Goal: Task Accomplishment & Management: Complete application form

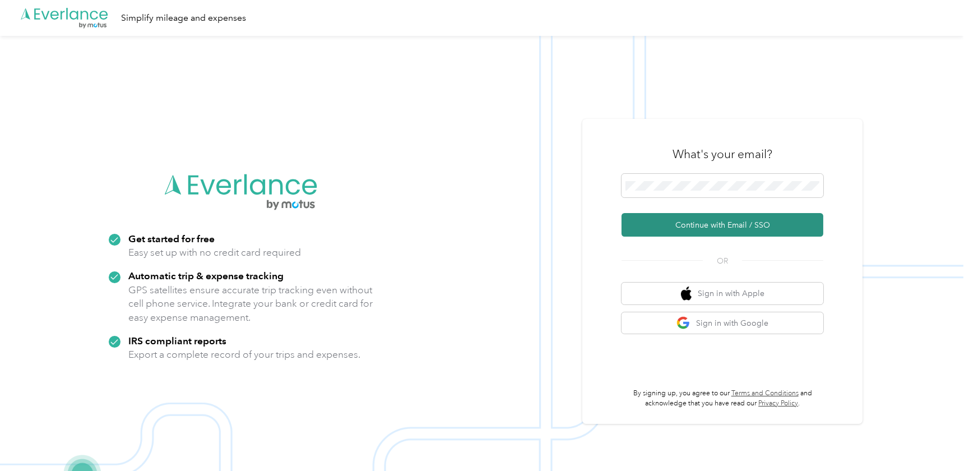
click at [724, 229] on button "Continue with Email / SSO" at bounding box center [722, 225] width 202 height 24
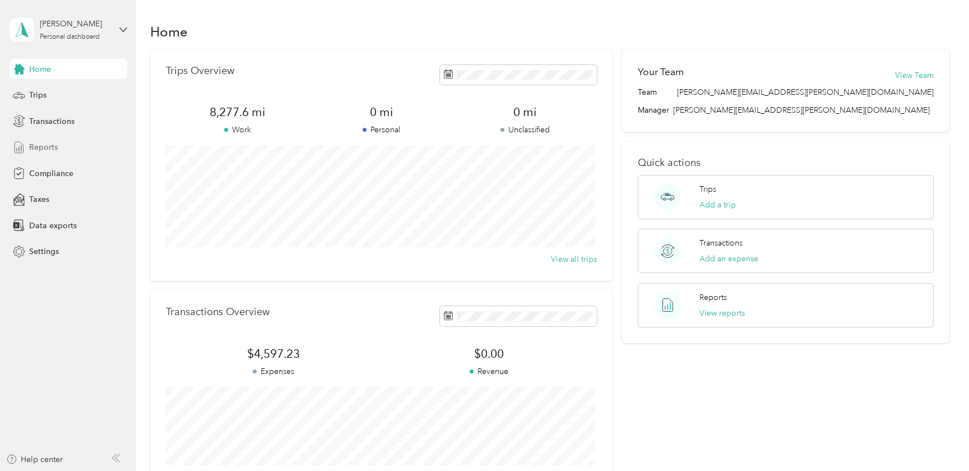
click at [40, 146] on span "Reports" at bounding box center [43, 147] width 29 height 12
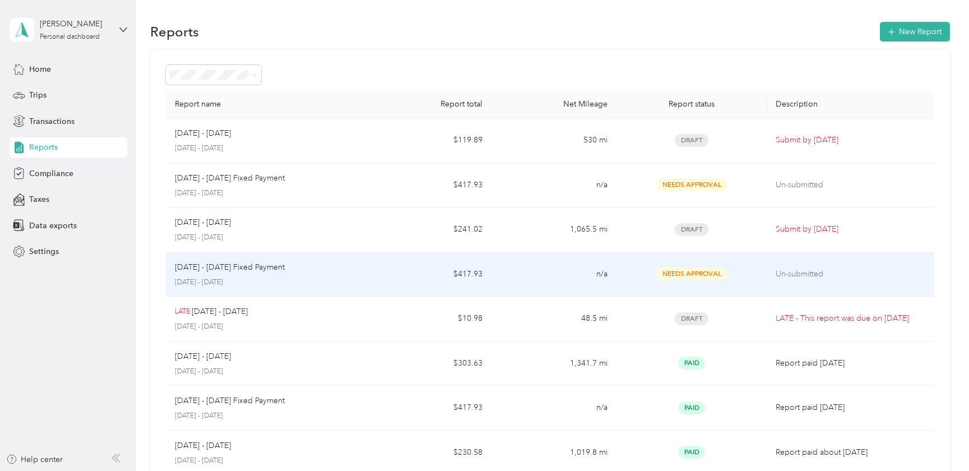
click at [629, 268] on div "Needs Approval" at bounding box center [691, 273] width 132 height 13
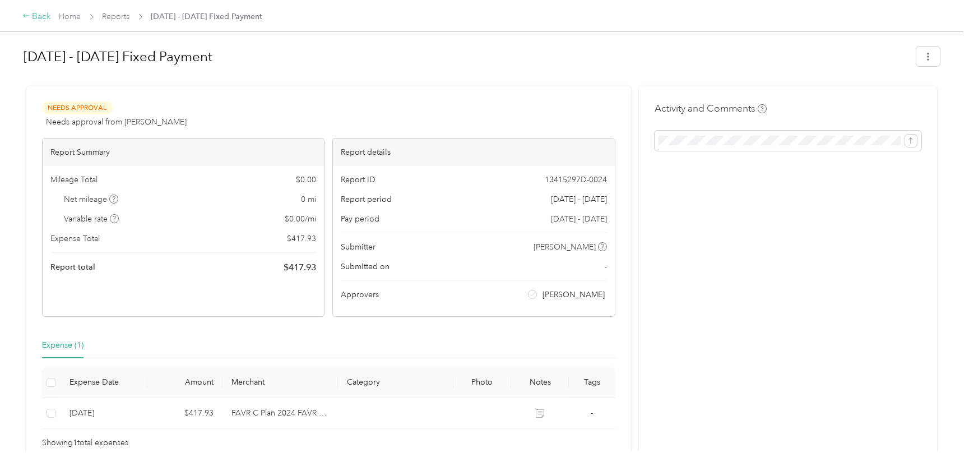
click at [30, 15] on div "Back" at bounding box center [36, 16] width 29 height 13
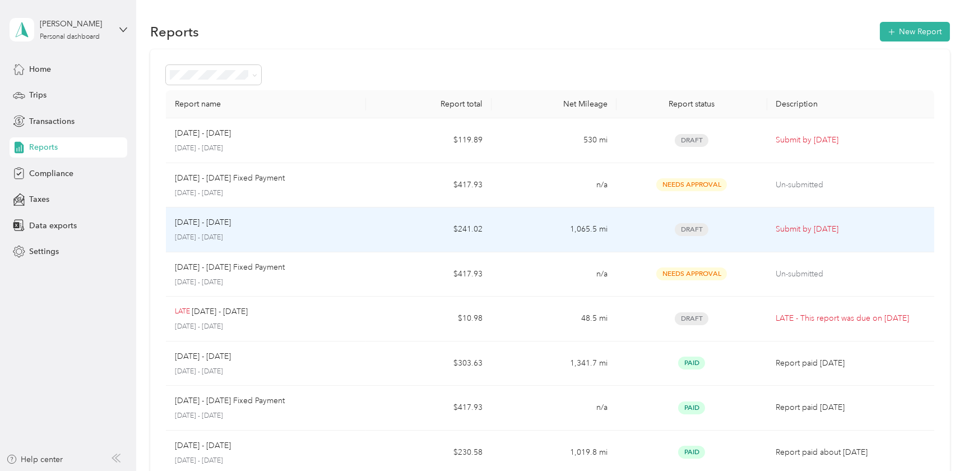
click at [669, 227] on div "Draft" at bounding box center [691, 229] width 132 height 13
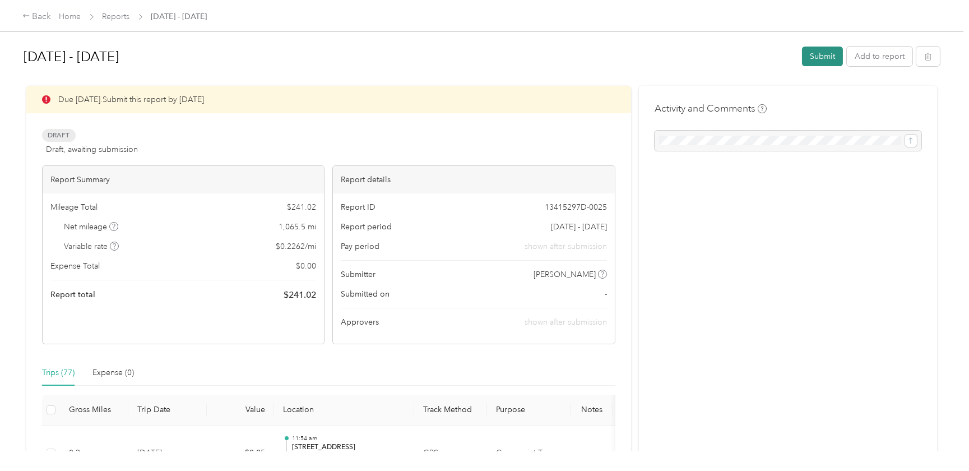
click at [817, 55] on button "Submit" at bounding box center [822, 56] width 41 height 20
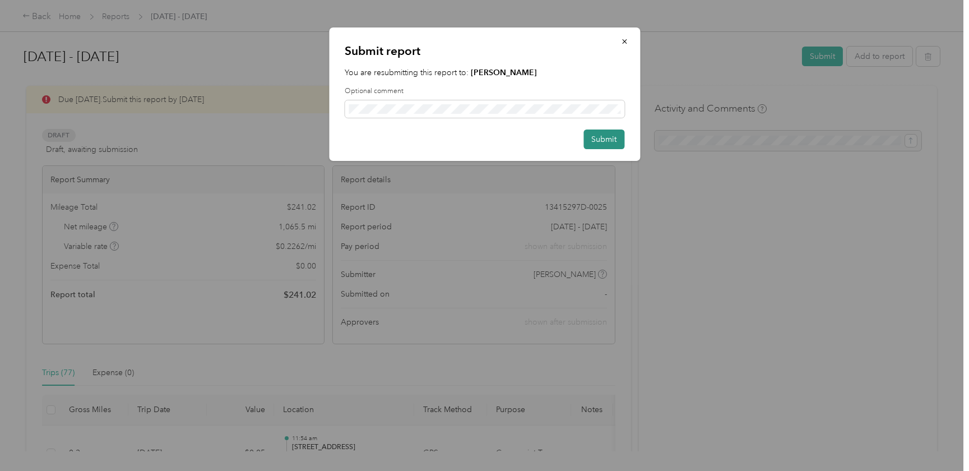
click at [597, 137] on button "Submit" at bounding box center [603, 139] width 41 height 20
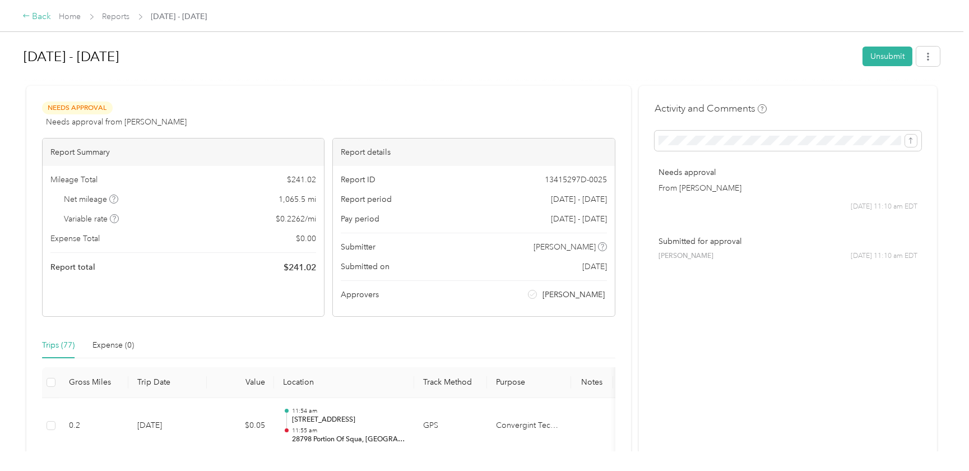
click at [36, 16] on div "Back" at bounding box center [36, 16] width 29 height 13
